Goal: Information Seeking & Learning: Learn about a topic

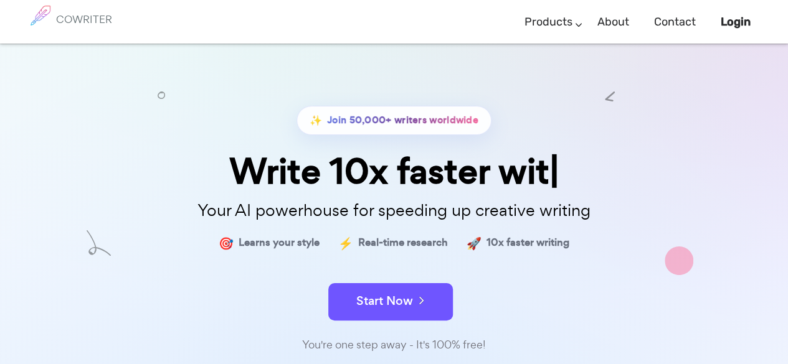
click at [748, 88] on div "✨ Join 50,000+ writers worldwide Write 10x faster wit Your AI powerhouse for sp…" at bounding box center [394, 311] width 788 height 534
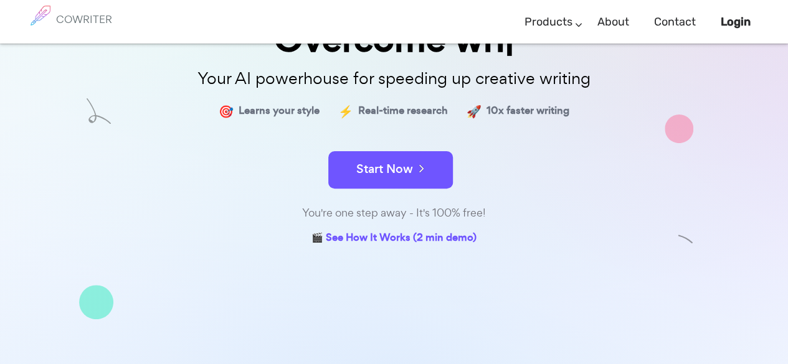
scroll to position [211, 0]
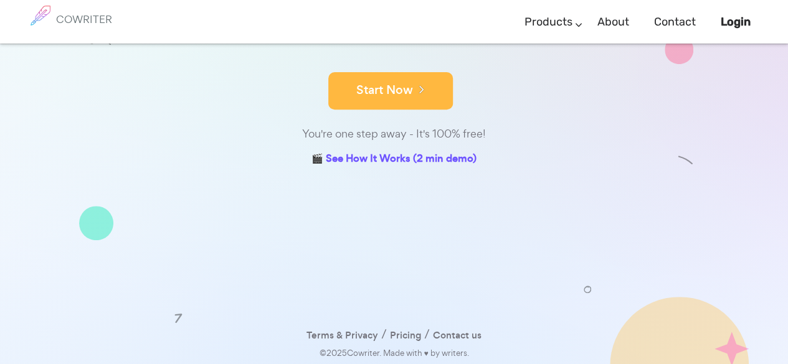
click at [359, 83] on button "Start Now" at bounding box center [390, 90] width 125 height 37
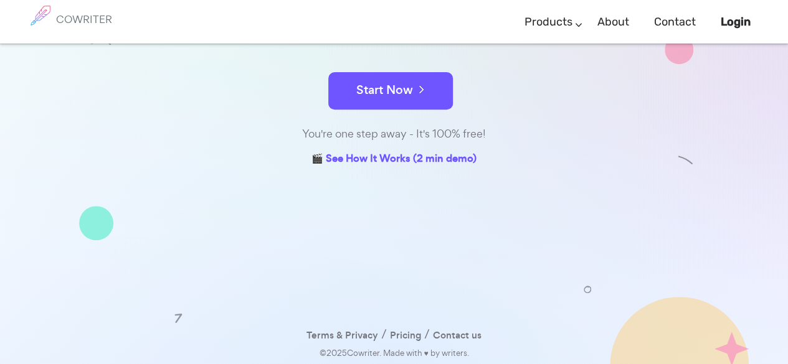
scroll to position [0, 0]
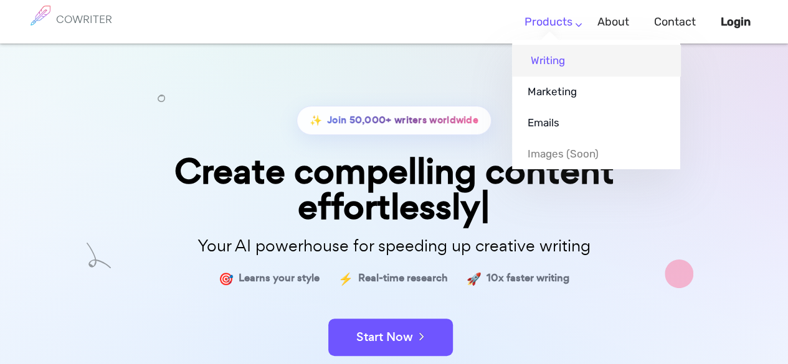
click at [551, 64] on link "Writing" at bounding box center [596, 60] width 168 height 31
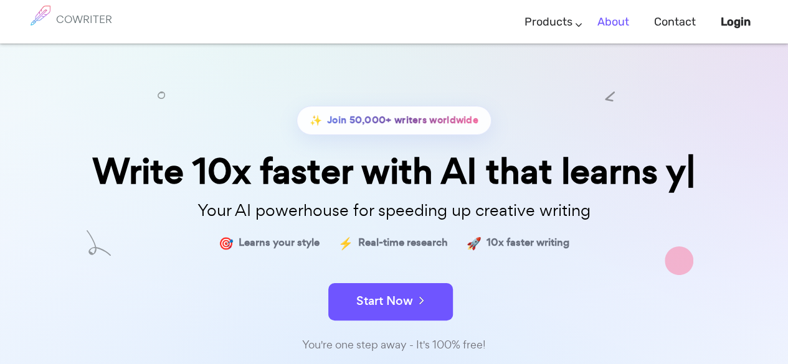
click at [607, 19] on link "About" at bounding box center [614, 22] width 32 height 37
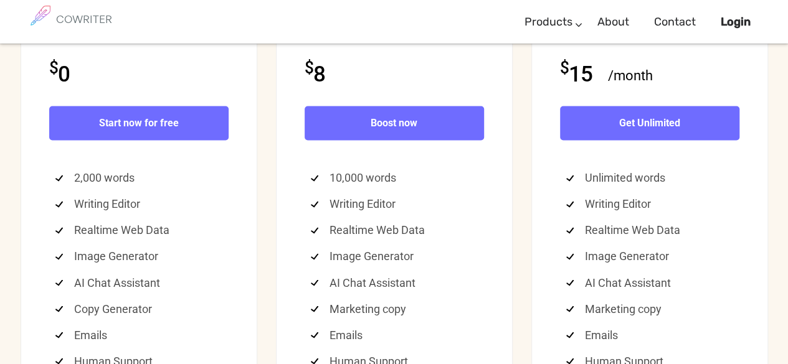
scroll to position [3317, 0]
